Goal: Information Seeking & Learning: Learn about a topic

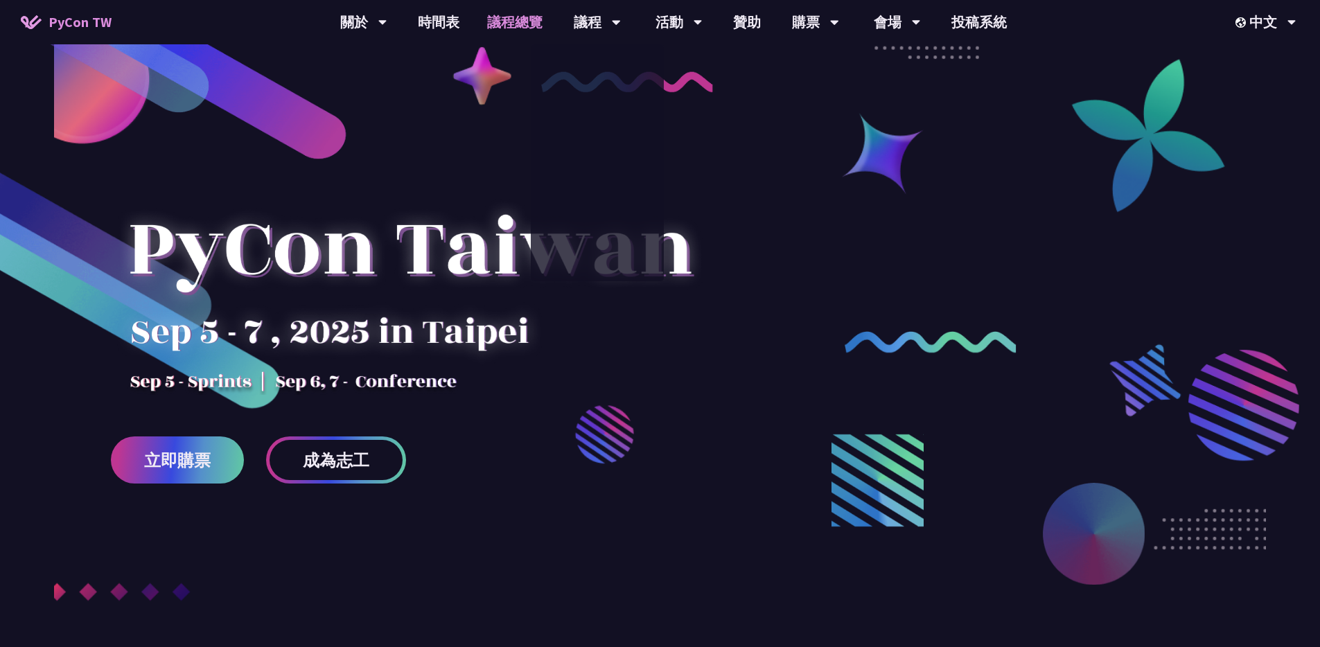
click at [525, 22] on link "議程總覽" at bounding box center [514, 22] width 83 height 44
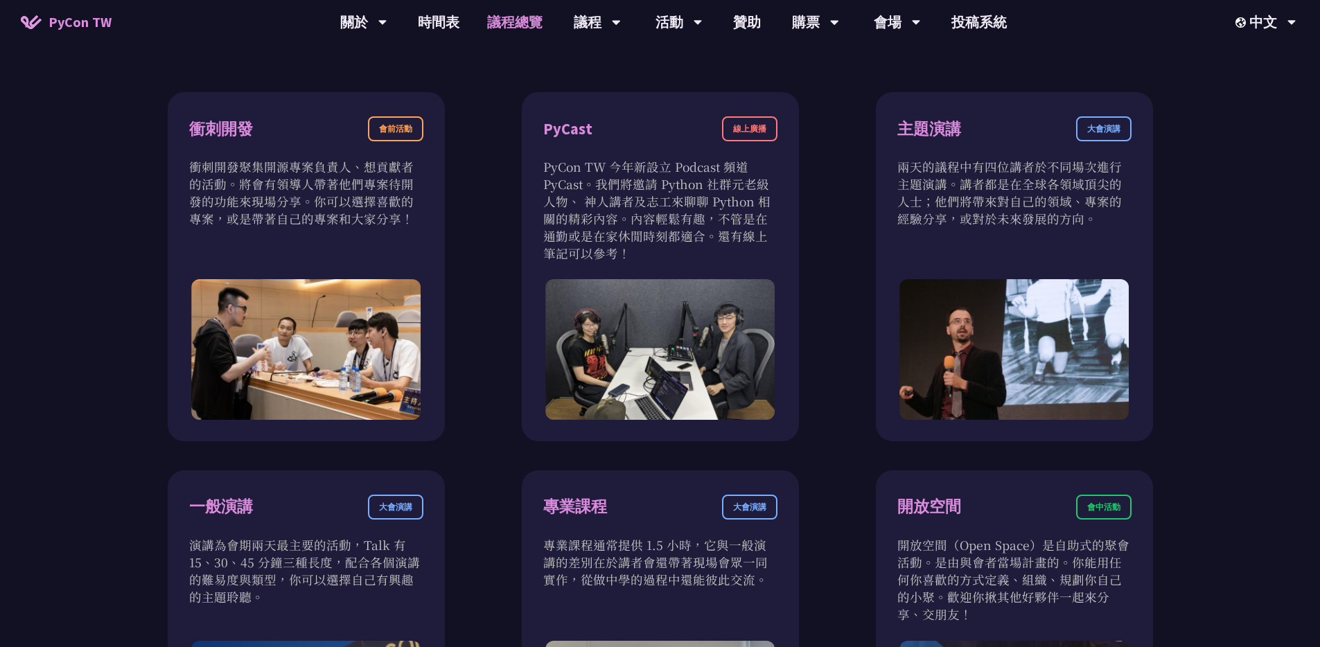
scroll to position [6, 0]
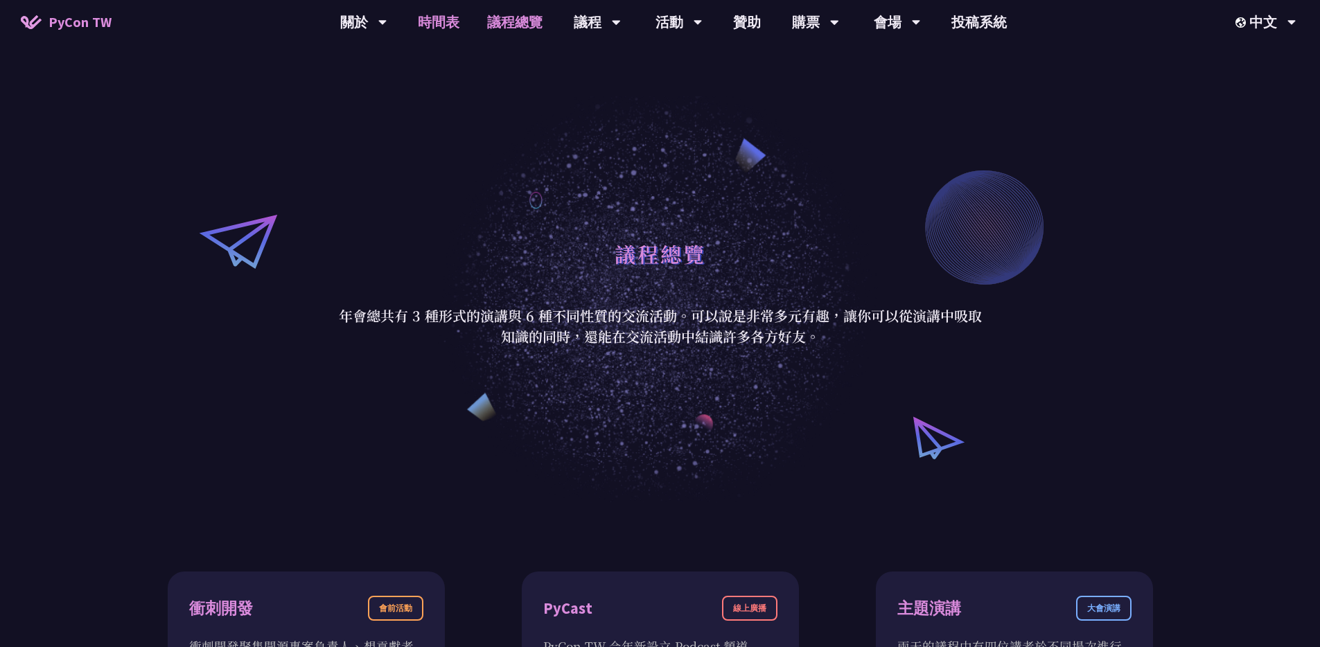
click at [441, 12] on link "時間表" at bounding box center [438, 22] width 69 height 44
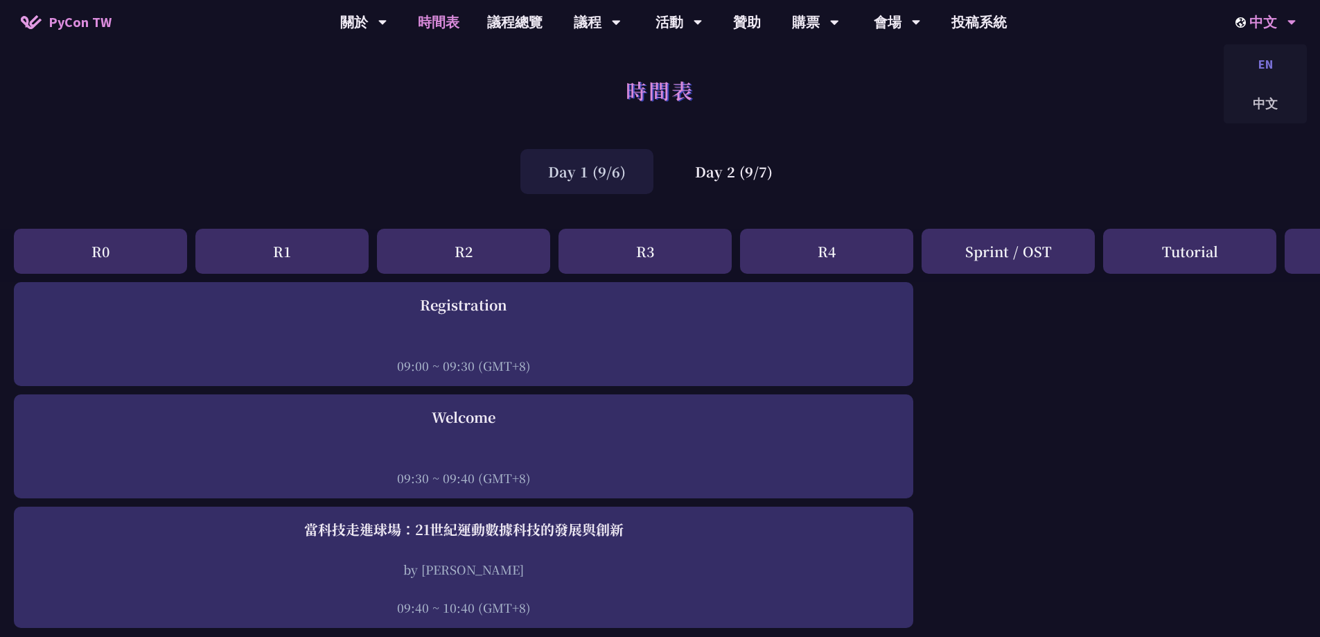
click at [1263, 71] on div "EN" at bounding box center [1264, 64] width 83 height 33
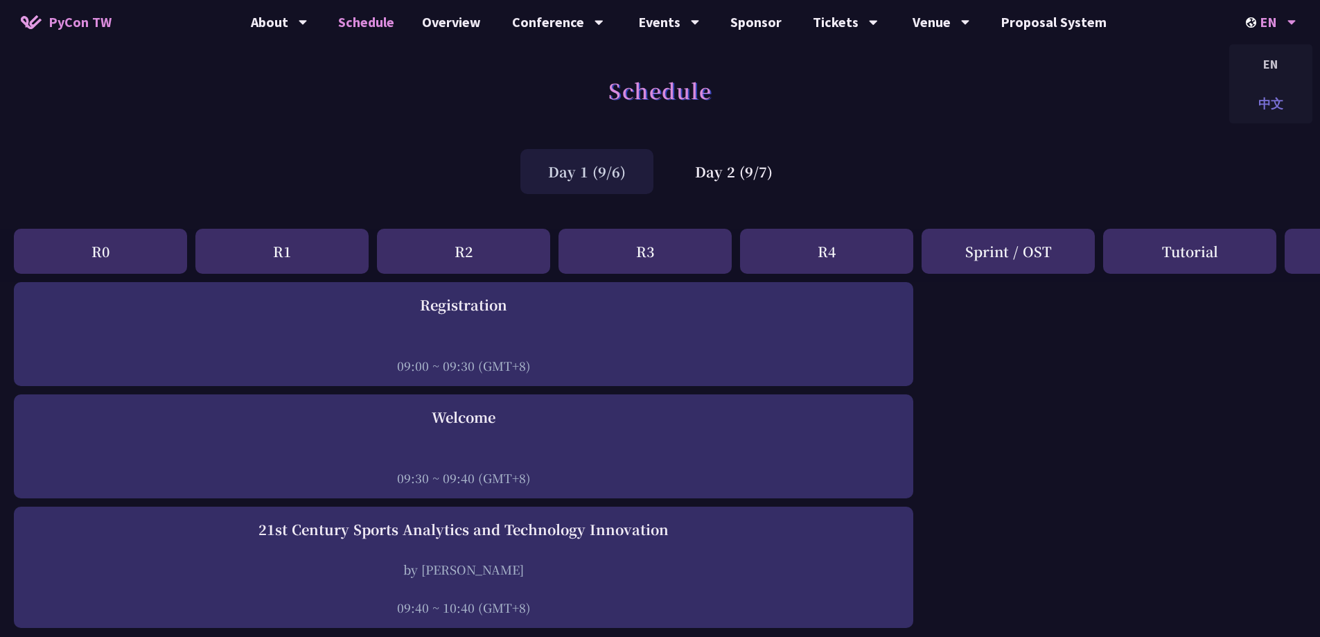
click at [1271, 100] on div "中文" at bounding box center [1270, 103] width 83 height 33
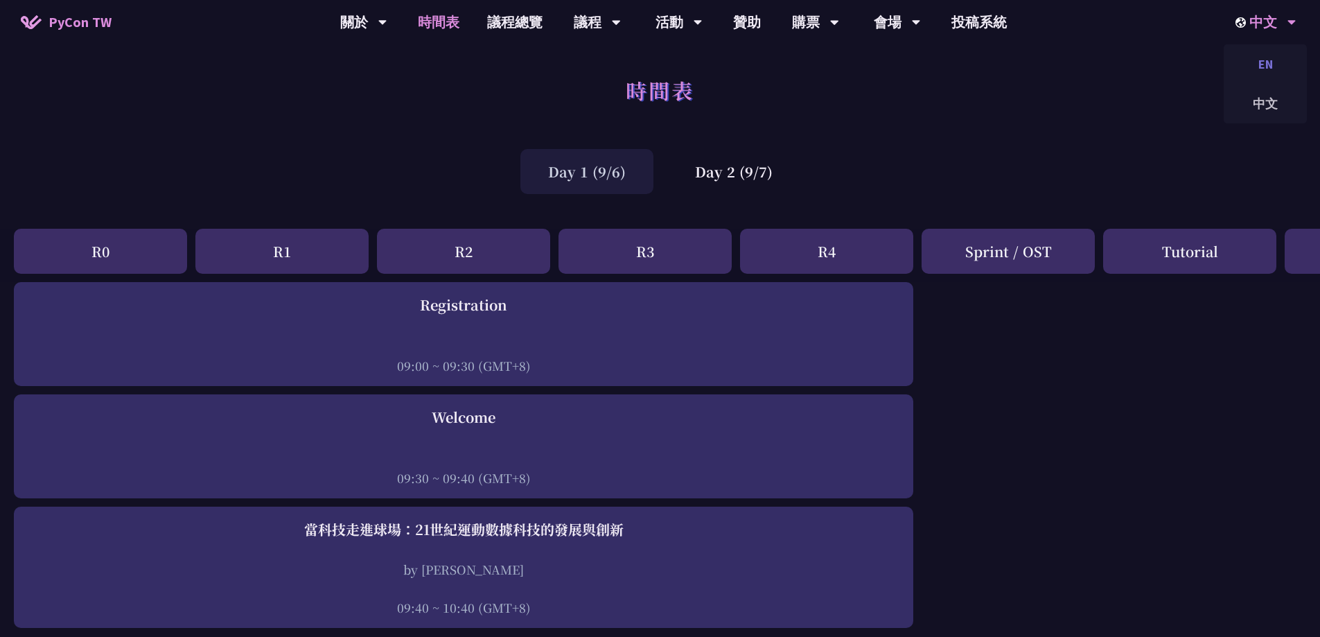
click at [1260, 75] on div "EN" at bounding box center [1264, 64] width 83 height 33
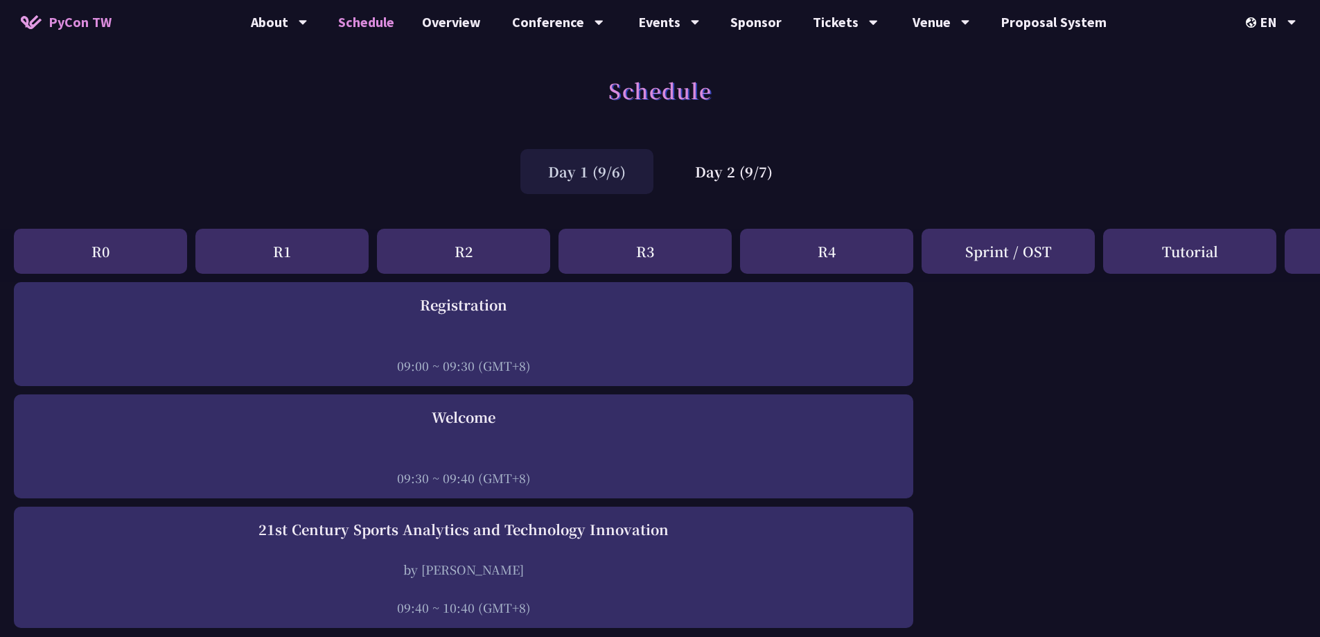
click at [950, 174] on div "Day 1 (9/6) Day 2 (9/7)" at bounding box center [660, 171] width 1320 height 59
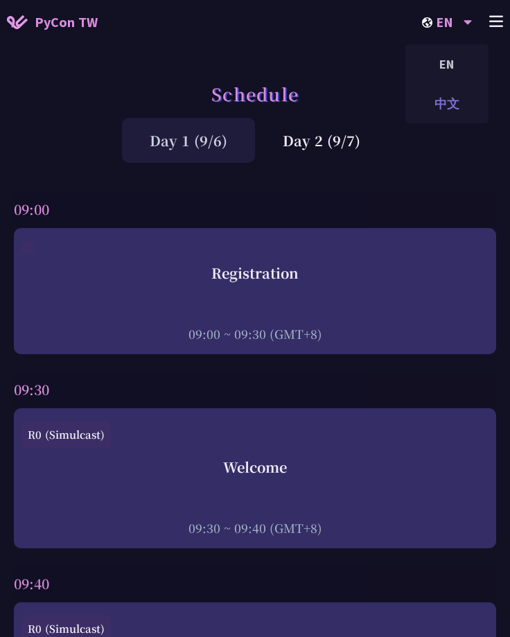
click at [457, 97] on div "中文" at bounding box center [446, 103] width 83 height 33
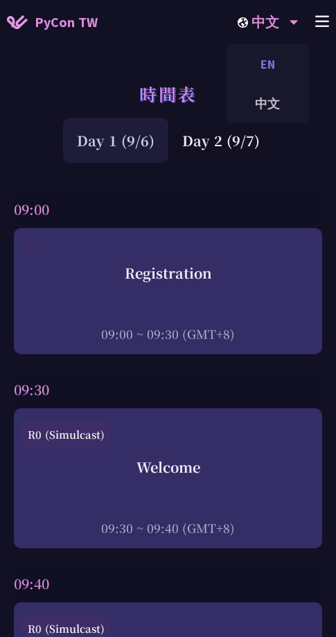
click at [272, 70] on div "EN" at bounding box center [267, 64] width 83 height 33
click at [275, 109] on div "中文" at bounding box center [272, 103] width 83 height 33
